Goal: Information Seeking & Learning: Learn about a topic

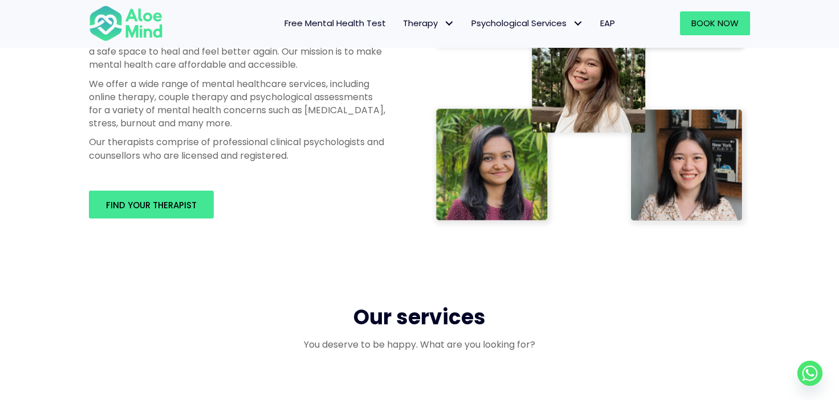
scroll to position [695, 0]
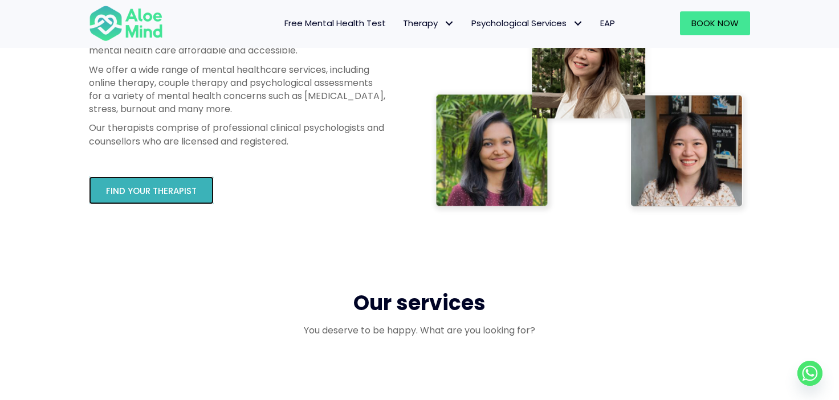
click at [176, 201] on link "Find your therapist" at bounding box center [151, 191] width 125 height 28
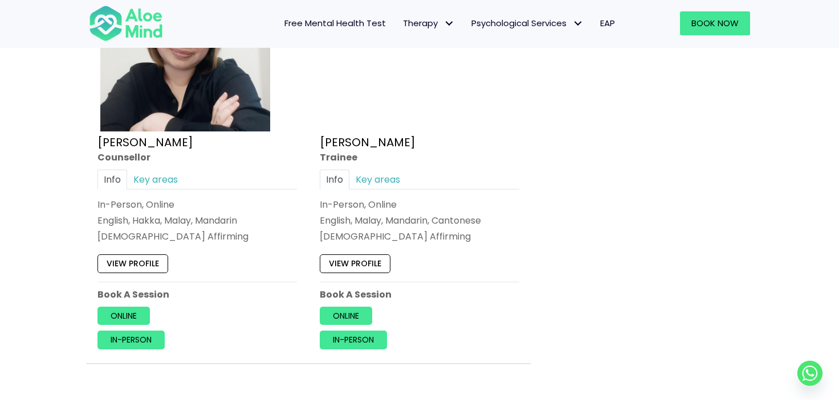
scroll to position [5324, 0]
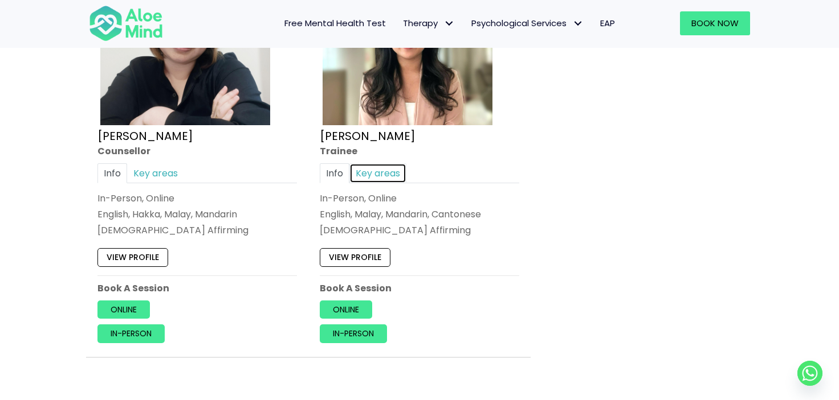
click at [387, 177] on link "Key areas" at bounding box center [377, 173] width 57 height 20
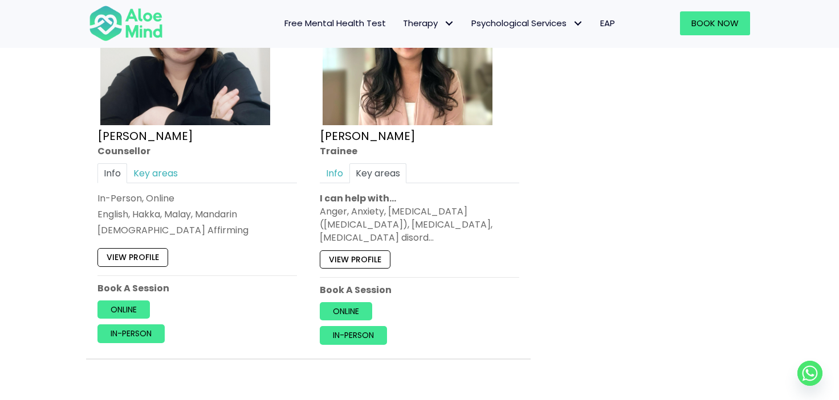
click at [160, 161] on div "At full capacity Yvonne Counsellor Info Key areas In-Person, Online English, Ha…" at bounding box center [197, 148] width 216 height 408
click at [158, 170] on link "Key areas" at bounding box center [155, 173] width 57 height 20
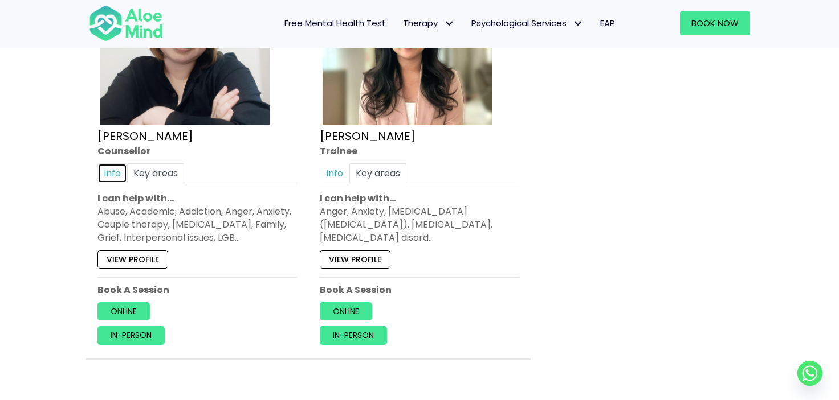
click at [120, 167] on link "Info" at bounding box center [112, 173] width 30 height 20
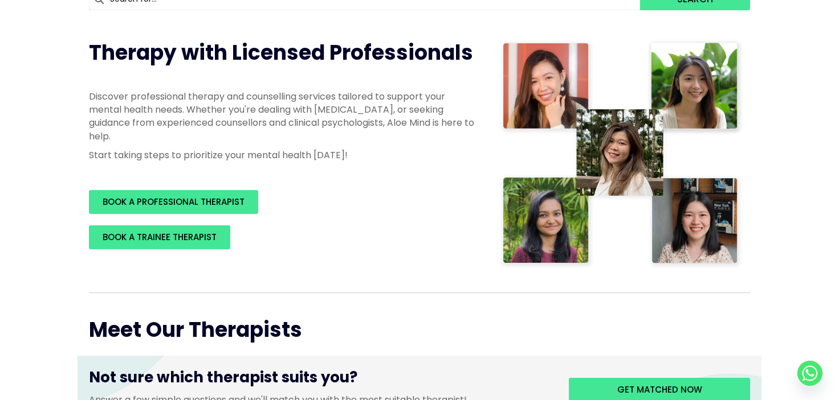
scroll to position [0, 0]
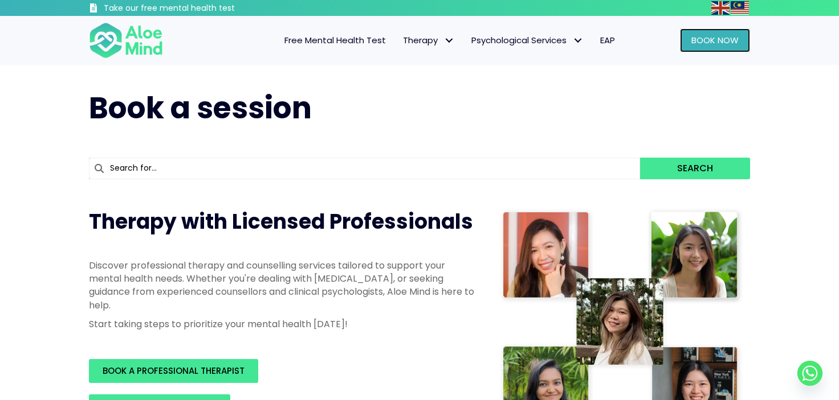
click at [710, 44] on span "Book Now" at bounding box center [714, 40] width 47 height 12
click at [317, 36] on span "Free Mental Health Test" at bounding box center [334, 40] width 101 height 12
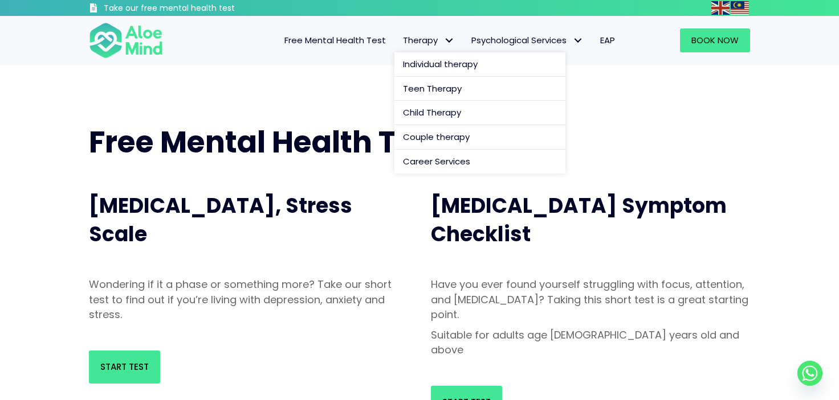
click at [410, 39] on span "Therapy" at bounding box center [428, 40] width 51 height 12
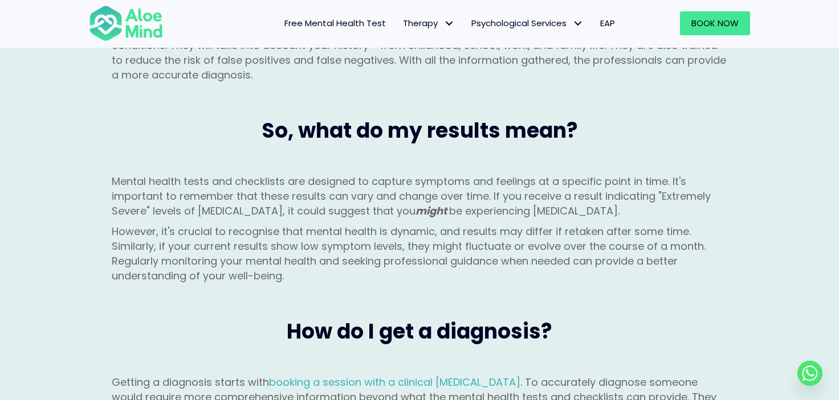
scroll to position [1166, 0]
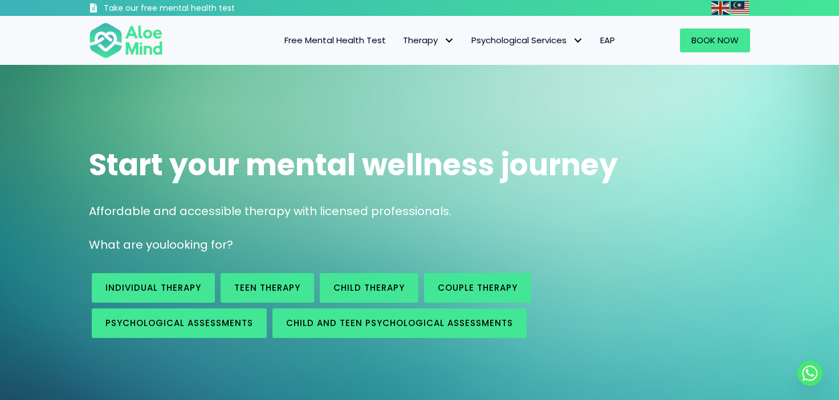
scroll to position [696, 0]
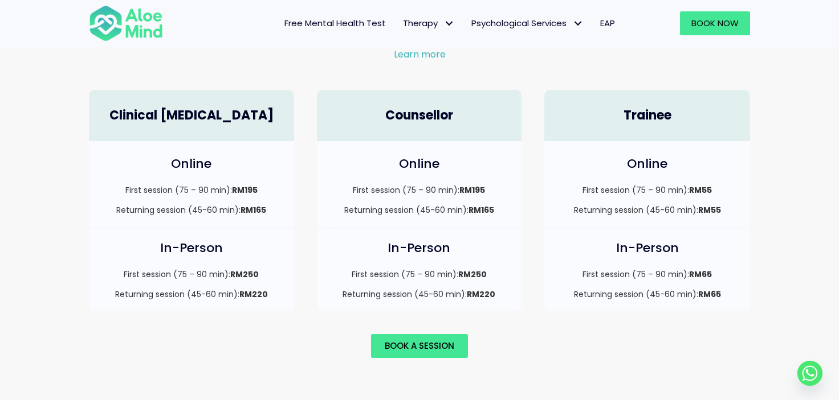
scroll to position [804, 0]
